Goal: Navigation & Orientation: Find specific page/section

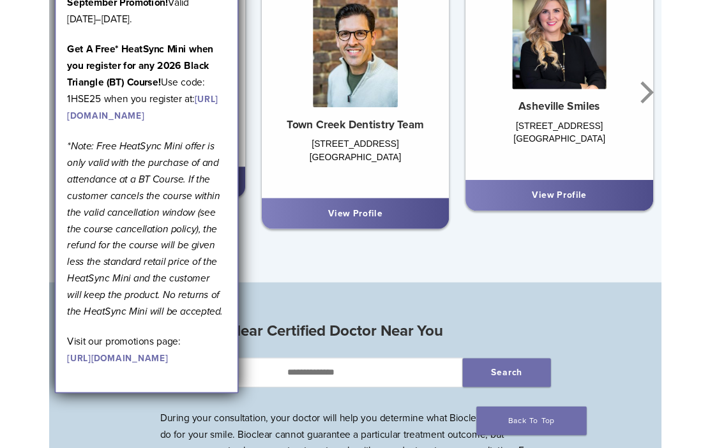
scroll to position [774, 0]
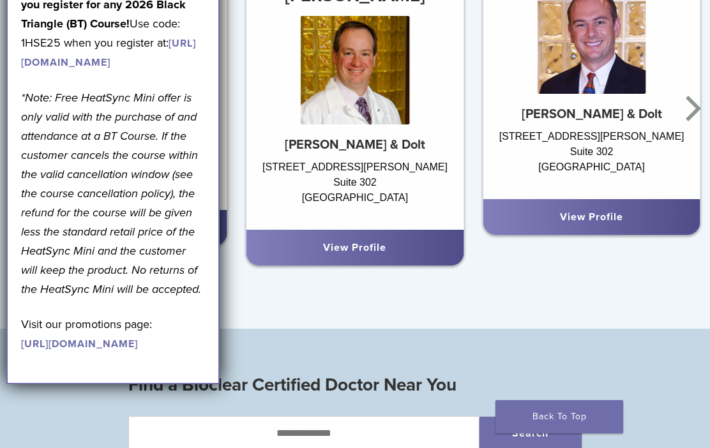
click at [464, 160] on div "2751 Buford Hwy NE Suite 302 Atlanta, GA 30324" at bounding box center [355, 188] width 218 height 57
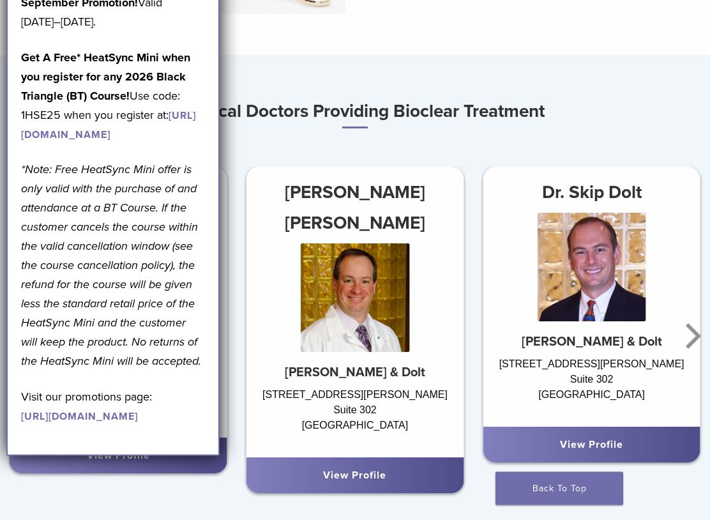
scroll to position [547, 0]
click at [694, 339] on icon "Next" at bounding box center [693, 336] width 15 height 26
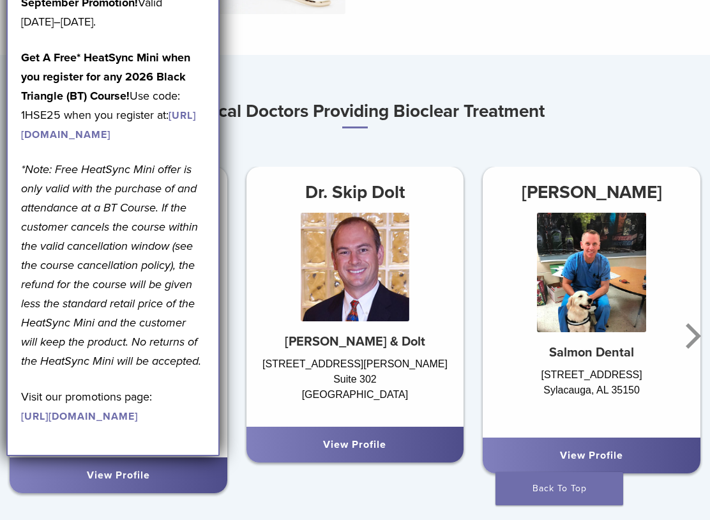
click at [692, 333] on icon "Next" at bounding box center [691, 336] width 26 height 77
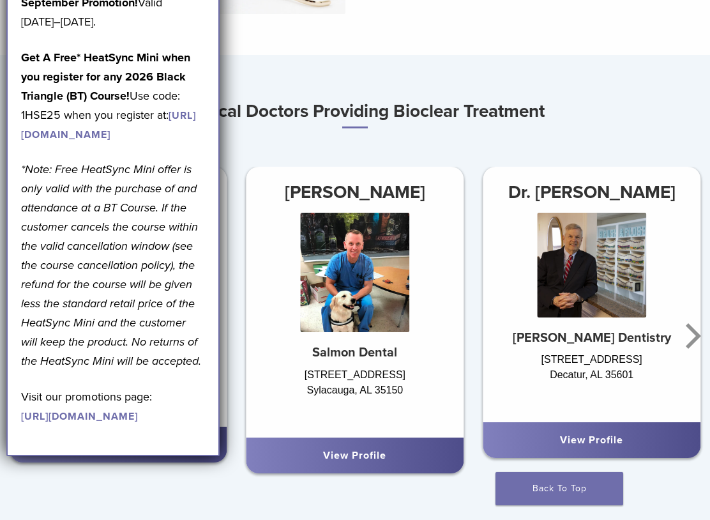
click at [693, 336] on icon "Next" at bounding box center [691, 336] width 26 height 77
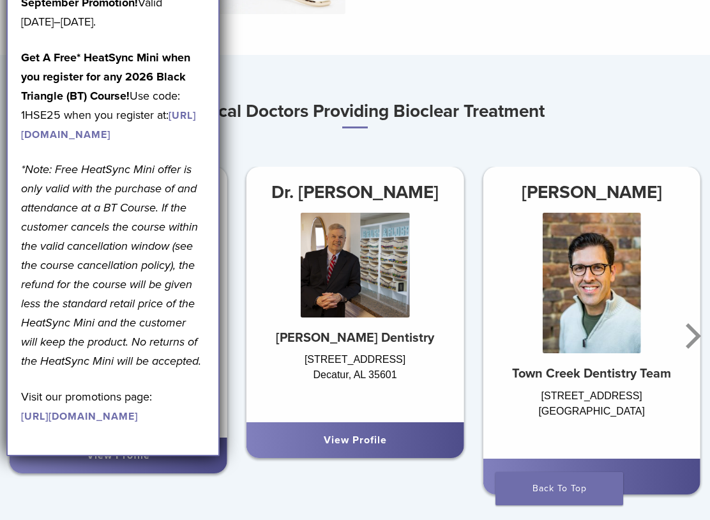
click at [694, 332] on icon "Next" at bounding box center [693, 336] width 15 height 26
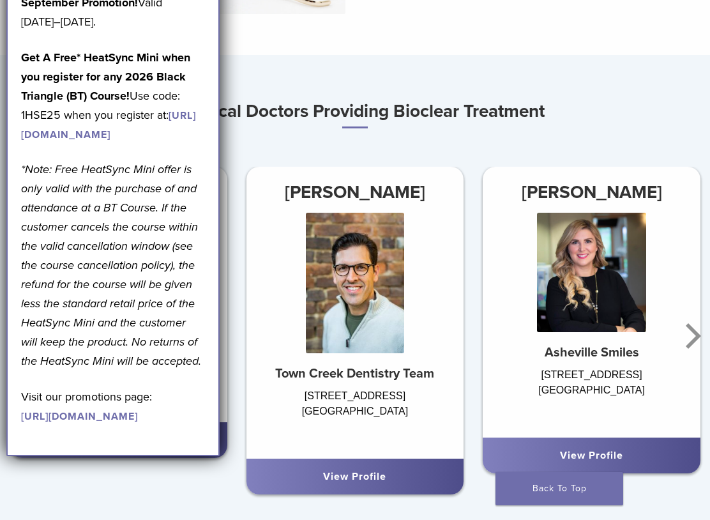
click at [692, 330] on icon "Next" at bounding box center [693, 336] width 15 height 26
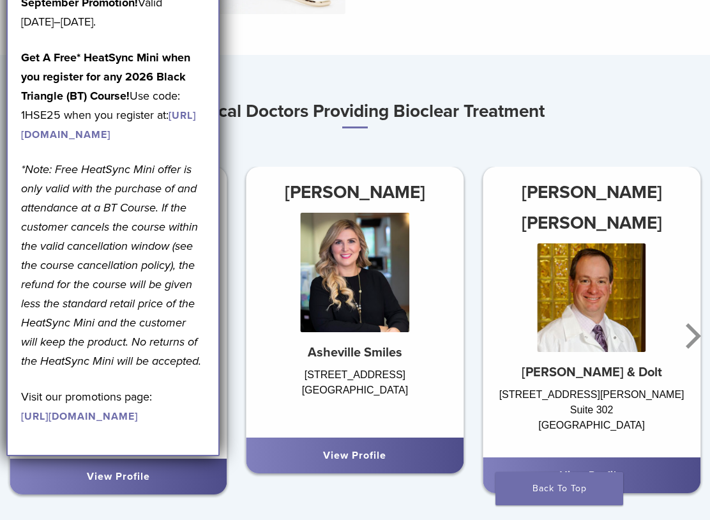
click at [689, 337] on icon "Next" at bounding box center [691, 336] width 26 height 77
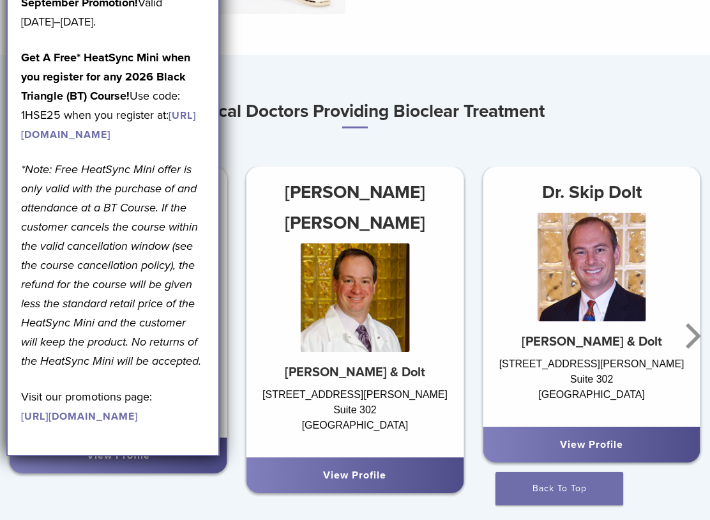
click at [694, 334] on icon "Next" at bounding box center [691, 336] width 26 height 77
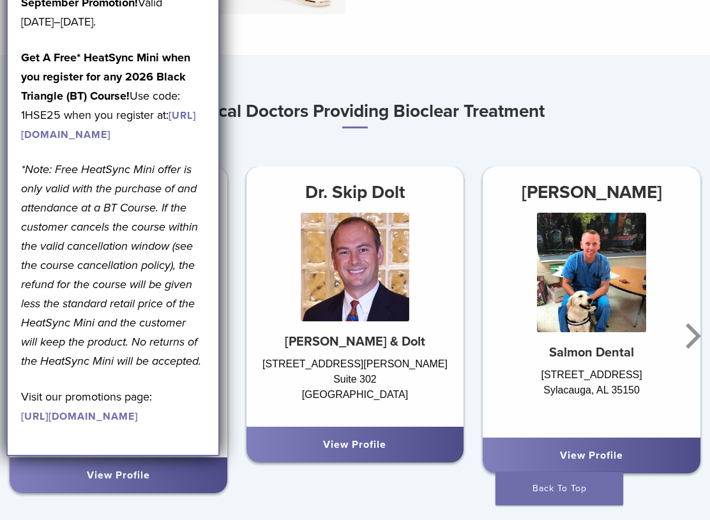
click at [694, 336] on icon "Next" at bounding box center [691, 336] width 26 height 77
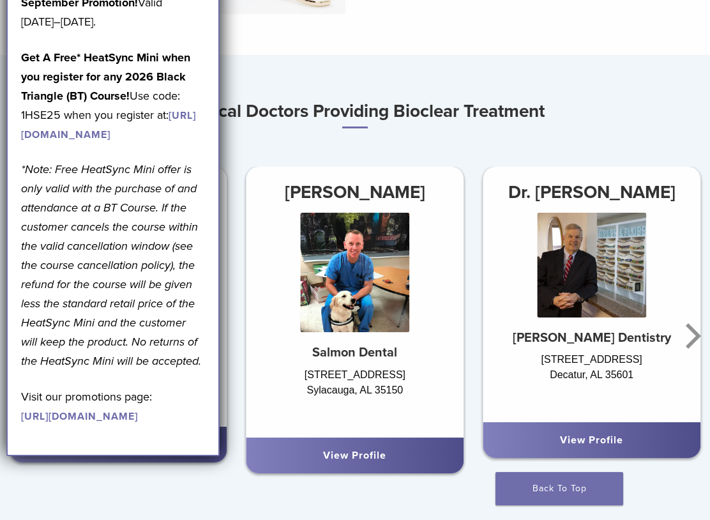
click at [694, 332] on icon "Next" at bounding box center [693, 336] width 15 height 26
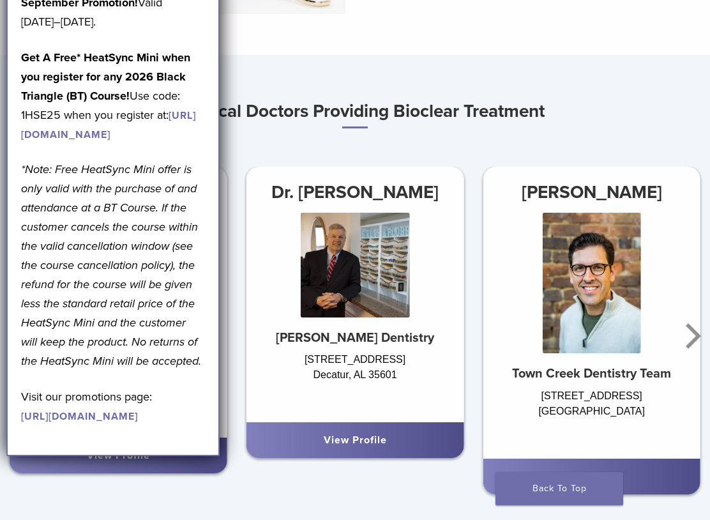
click at [694, 337] on icon "Next" at bounding box center [693, 336] width 15 height 26
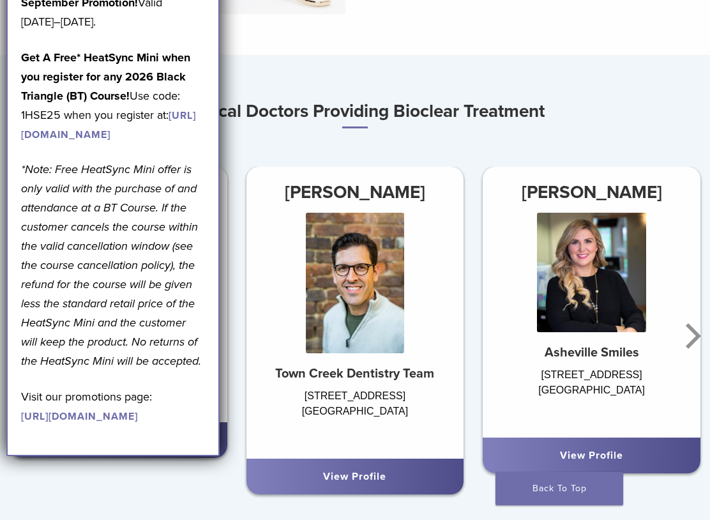
click at [694, 336] on icon "Next" at bounding box center [691, 336] width 26 height 77
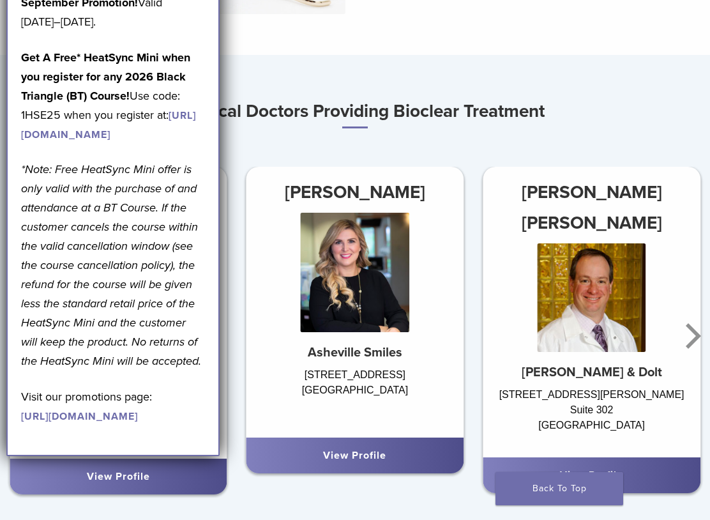
click at [692, 340] on icon "Next" at bounding box center [693, 336] width 15 height 26
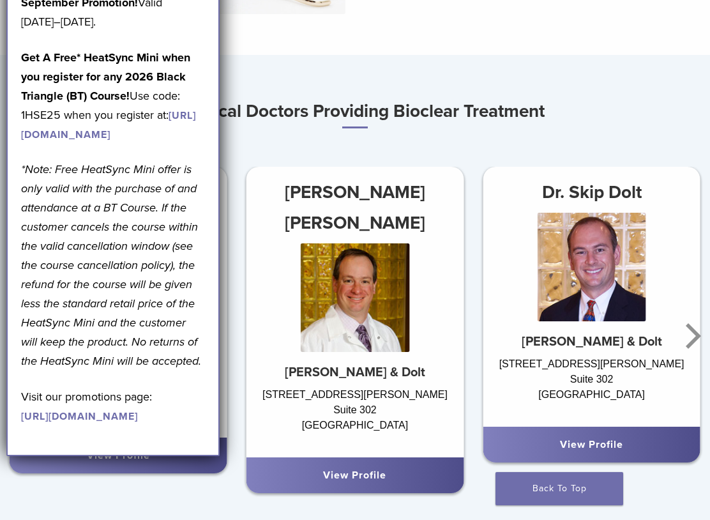
click at [602, 448] on link "Back To Top" at bounding box center [560, 488] width 128 height 33
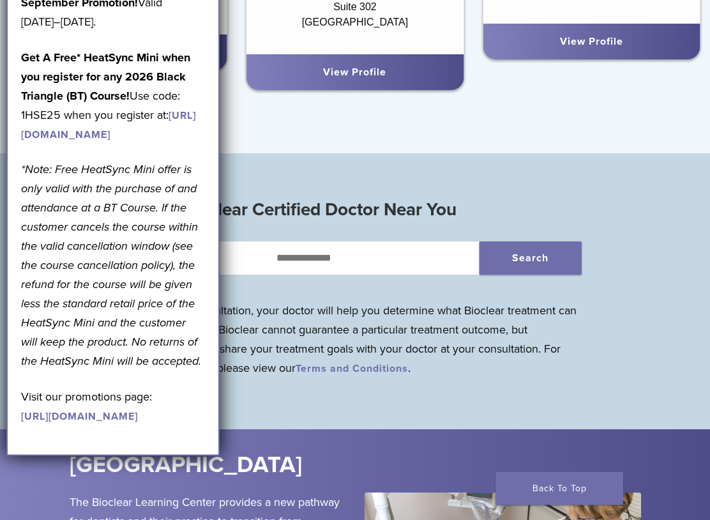
scroll to position [955, 0]
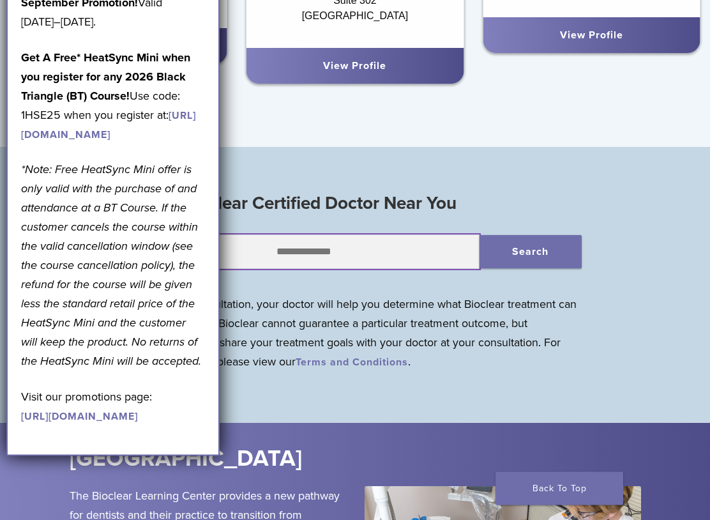
click at [397, 248] on input "text" at bounding box center [303, 252] width 351 height 34
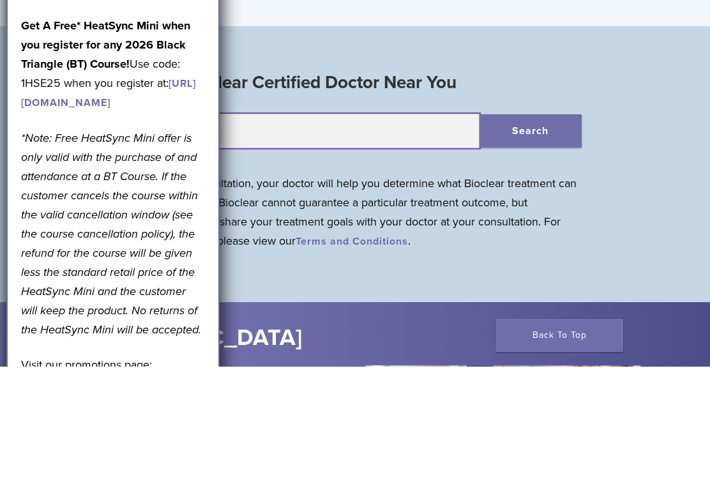
type input "*****"
click at [264, 235] on input "*****" at bounding box center [303, 252] width 351 height 34
click at [291, 235] on input "*****" at bounding box center [303, 252] width 351 height 34
click at [346, 235] on input "*****" at bounding box center [303, 252] width 351 height 34
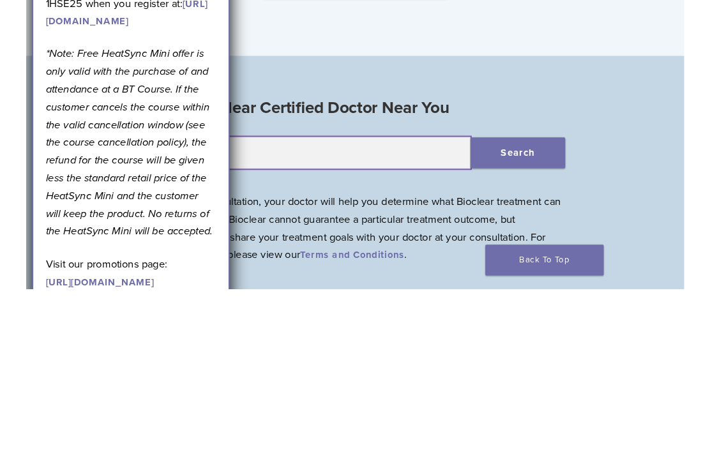
scroll to position [913, 0]
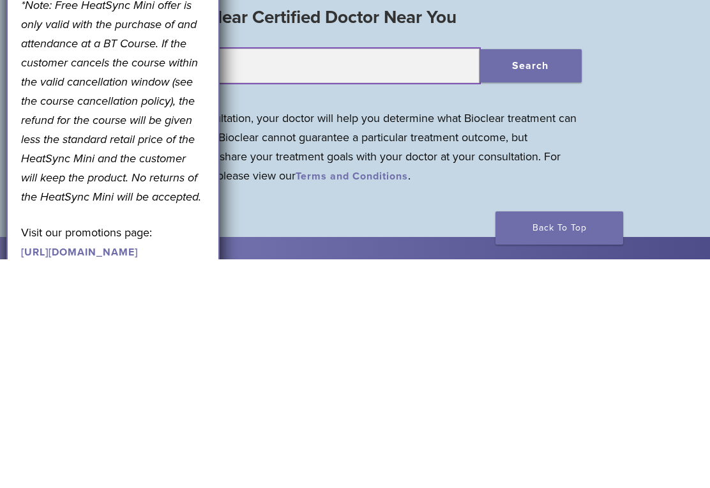
click at [290, 277] on input "*****" at bounding box center [303, 294] width 351 height 34
click at [286, 277] on input "*****" at bounding box center [303, 294] width 351 height 34
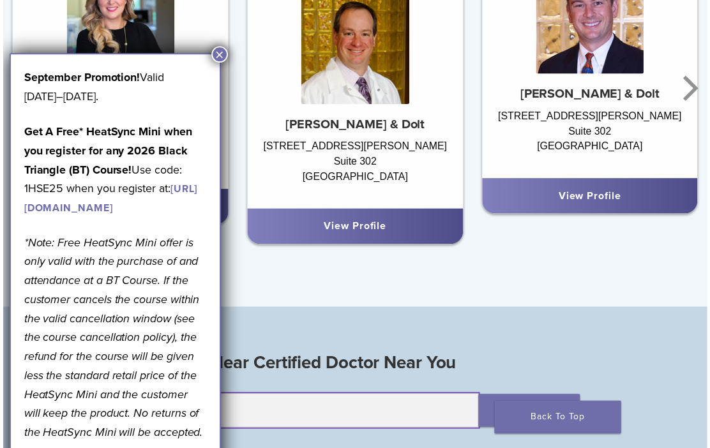
scroll to position [789, 0]
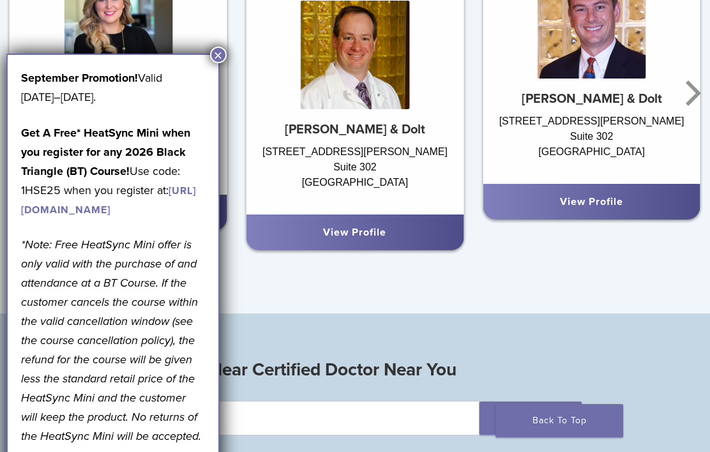
click at [213, 54] on button "×" at bounding box center [218, 55] width 17 height 17
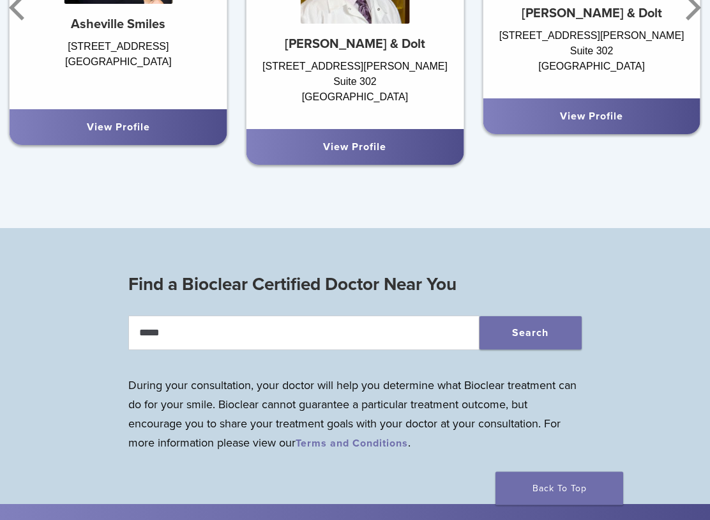
scroll to position [875, 0]
click at [558, 338] on button "Search" at bounding box center [531, 332] width 102 height 33
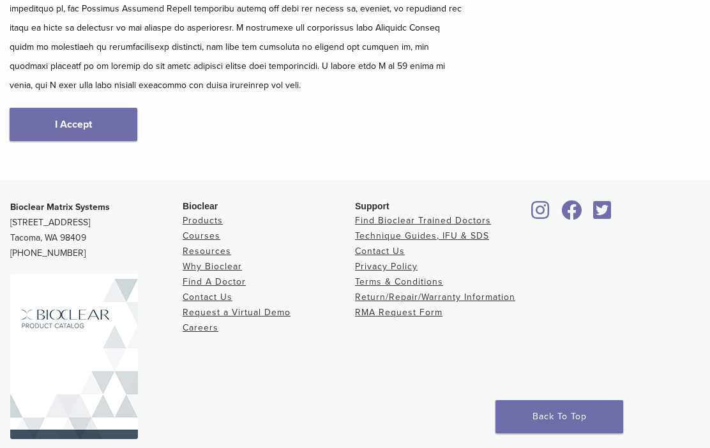
scroll to position [349, 0]
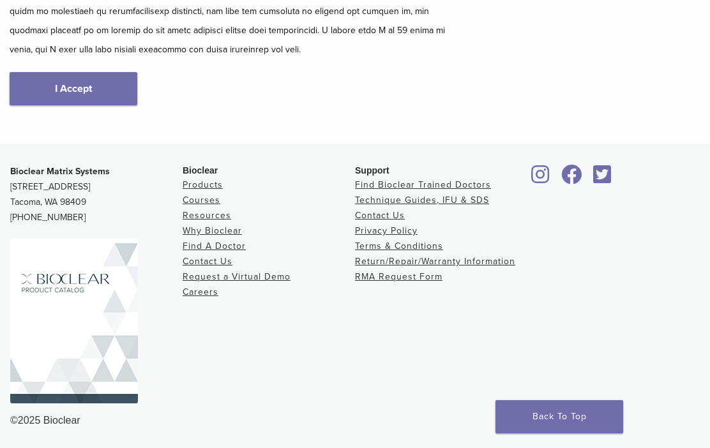
click at [197, 248] on link "Find A Doctor" at bounding box center [214, 246] width 63 height 11
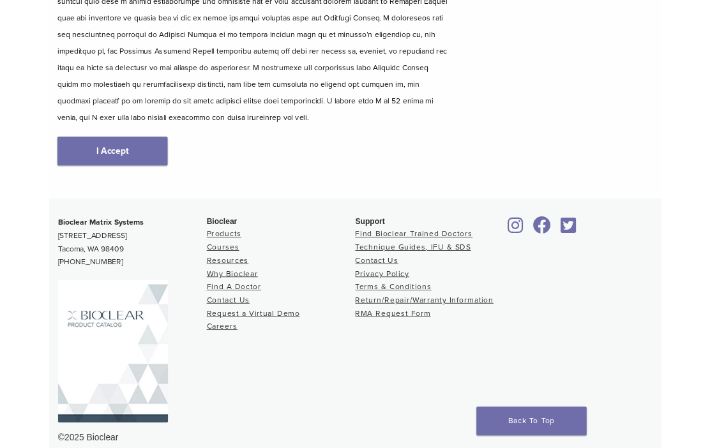
scroll to position [349, 0]
